Goal: Check status: Check status

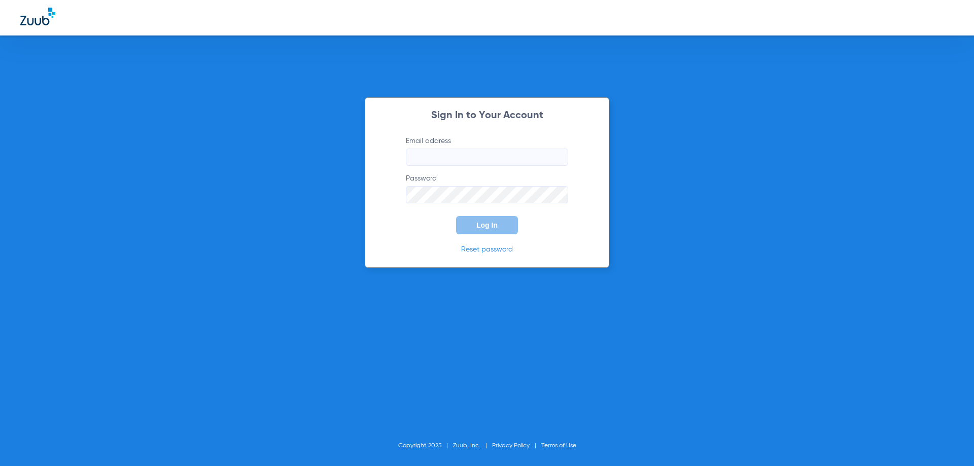
type input "[EMAIL_ADDRESS][DOMAIN_NAME]"
click at [487, 230] on button "Log In" at bounding box center [487, 225] width 62 height 18
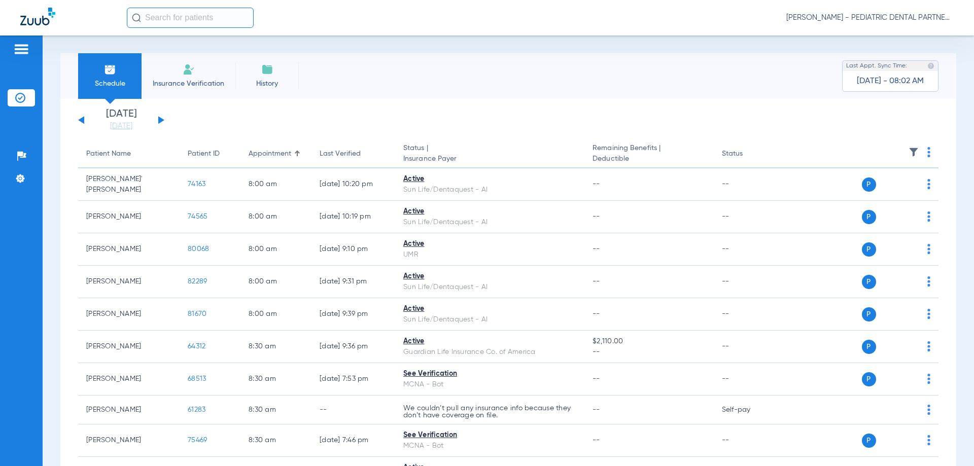
click at [164, 122] on app-single-date-navigator "[DATE] [DATE] [DATE] [DATE] [DATE] [DATE] [DATE] [DATE] [DATE] [DATE] [DATE] [D…" at bounding box center [508, 120] width 861 height 22
click at [163, 120] on button at bounding box center [161, 120] width 6 height 8
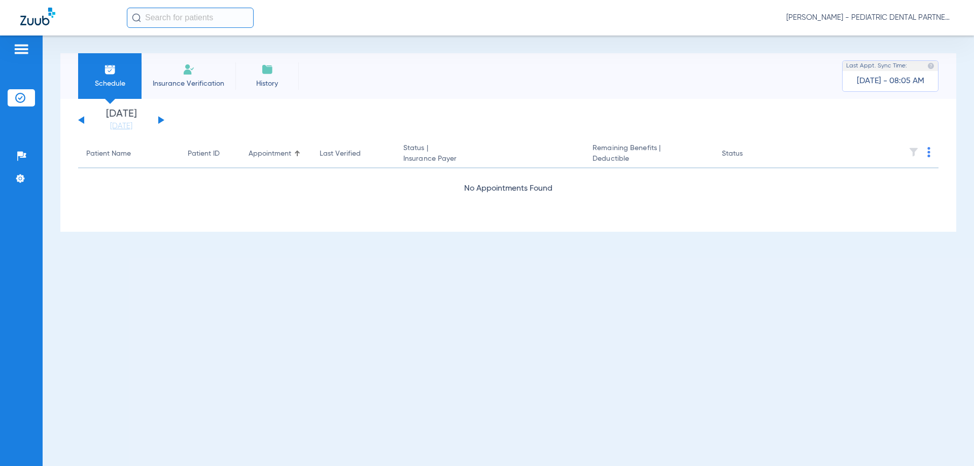
drag, startPoint x: 160, startPoint y: 125, endPoint x: 159, endPoint y: 119, distance: 6.3
click at [160, 125] on div "[DATE] [DATE] [DATE] [DATE] [DATE] [DATE] [DATE] [DATE] [DATE] [DATE] [DATE] [D…" at bounding box center [121, 120] width 86 height 22
click at [159, 117] on div "[DATE] [DATE] [DATE] [DATE] [DATE] [DATE] [DATE] [DATE] [DATE] [DATE] [DATE] [D…" at bounding box center [121, 120] width 86 height 22
click at [160, 118] on button at bounding box center [161, 120] width 6 height 8
